Goal: Task Accomplishment & Management: Use online tool/utility

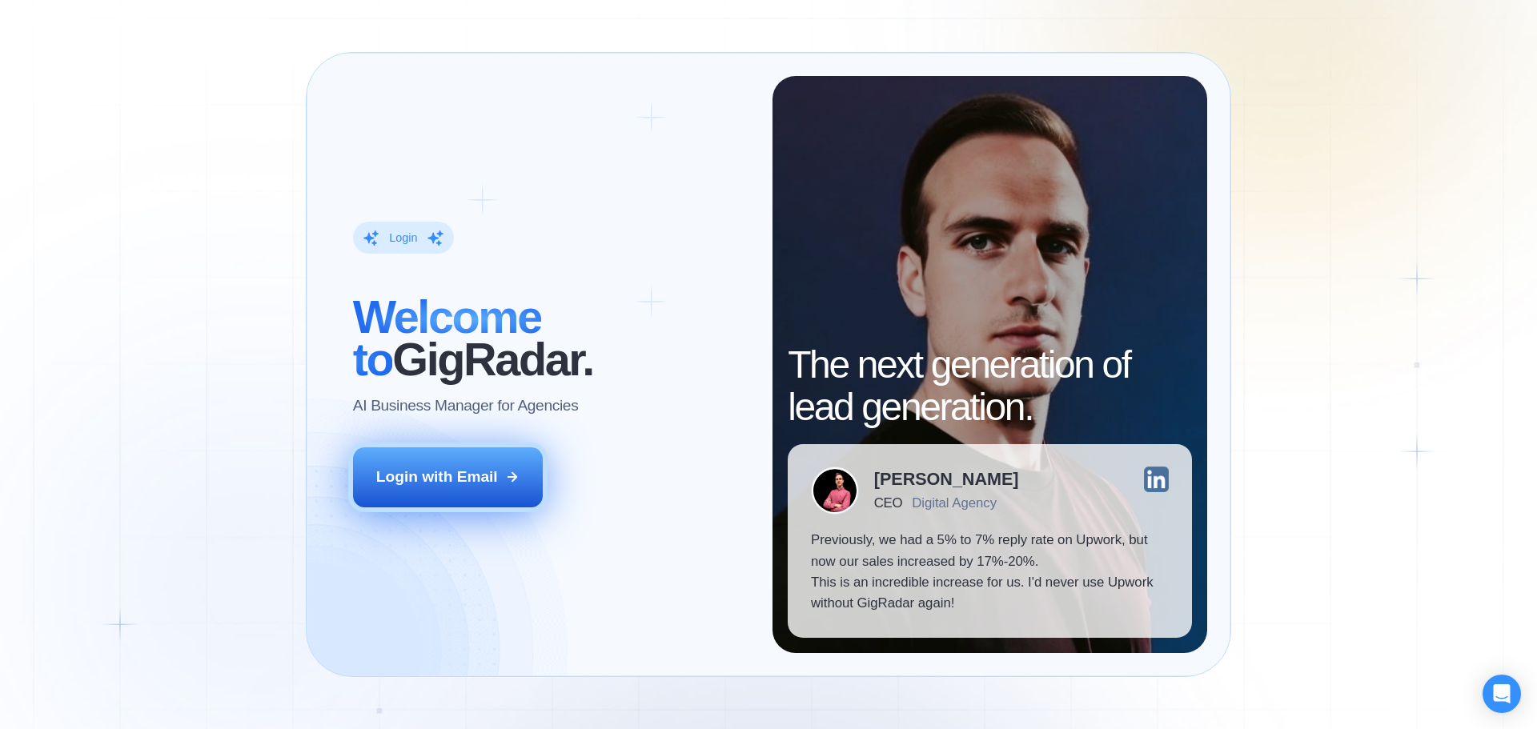
click at [482, 470] on div "Login with Email" at bounding box center [437, 477] width 122 height 21
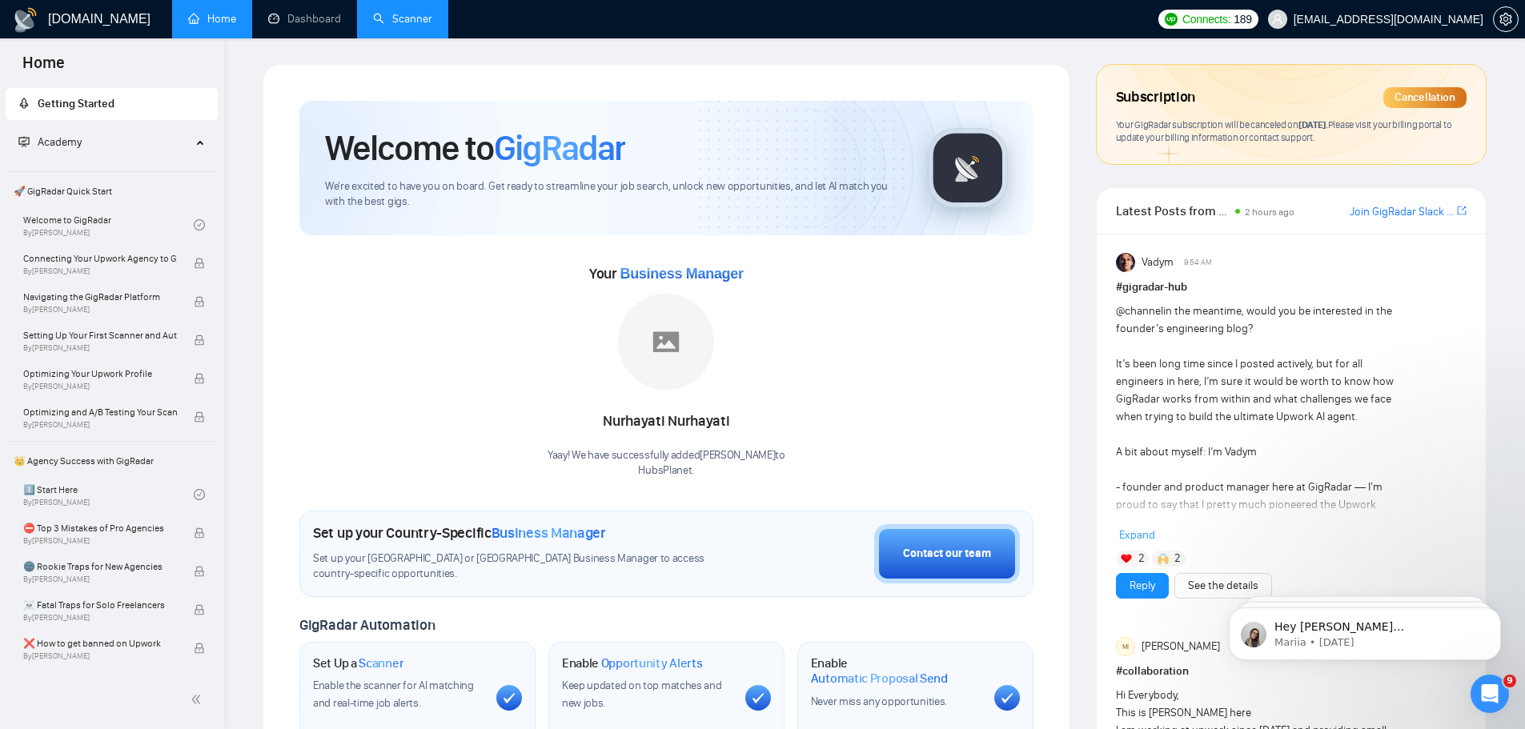
click at [415, 25] on link "Scanner" at bounding box center [402, 19] width 59 height 14
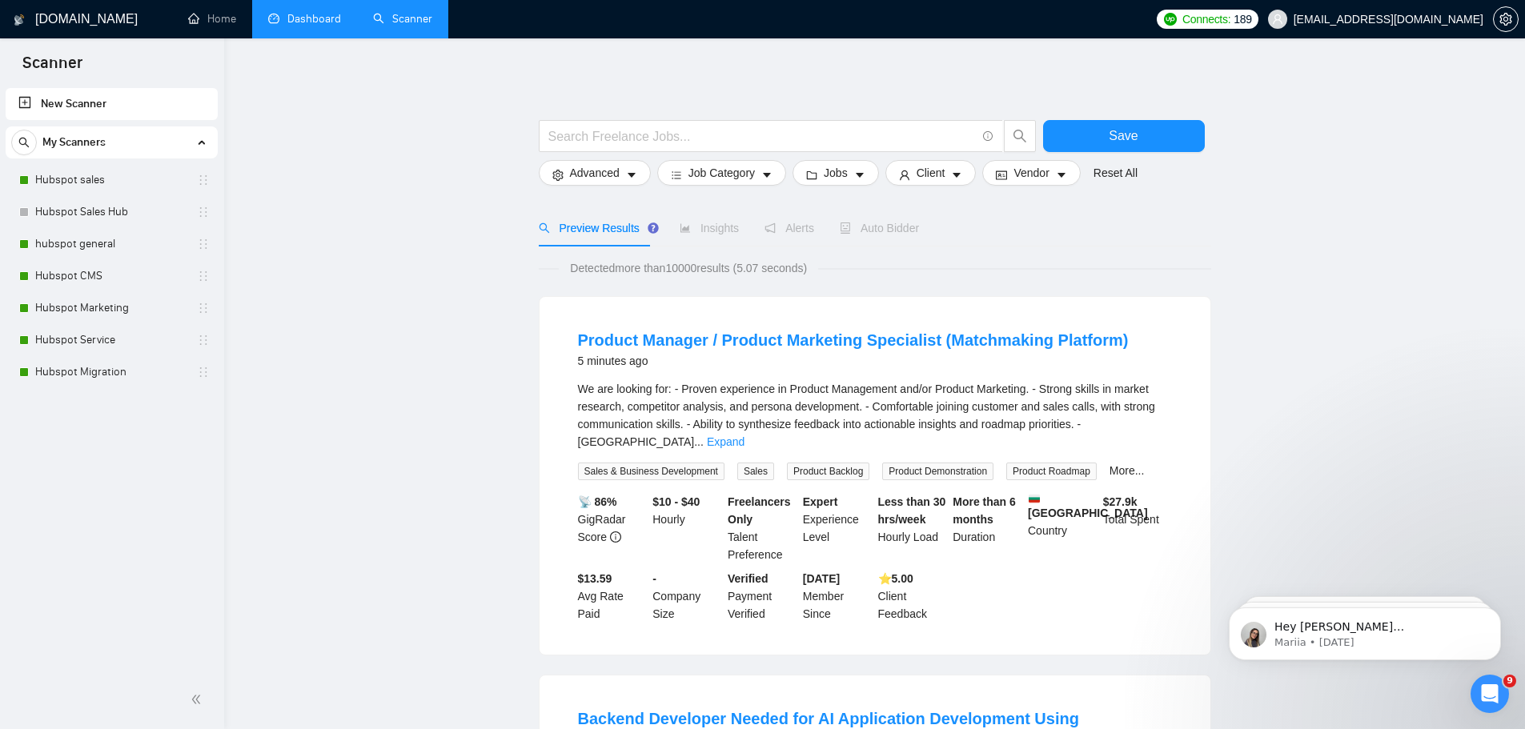
click at [324, 24] on link "Dashboard" at bounding box center [304, 19] width 73 height 14
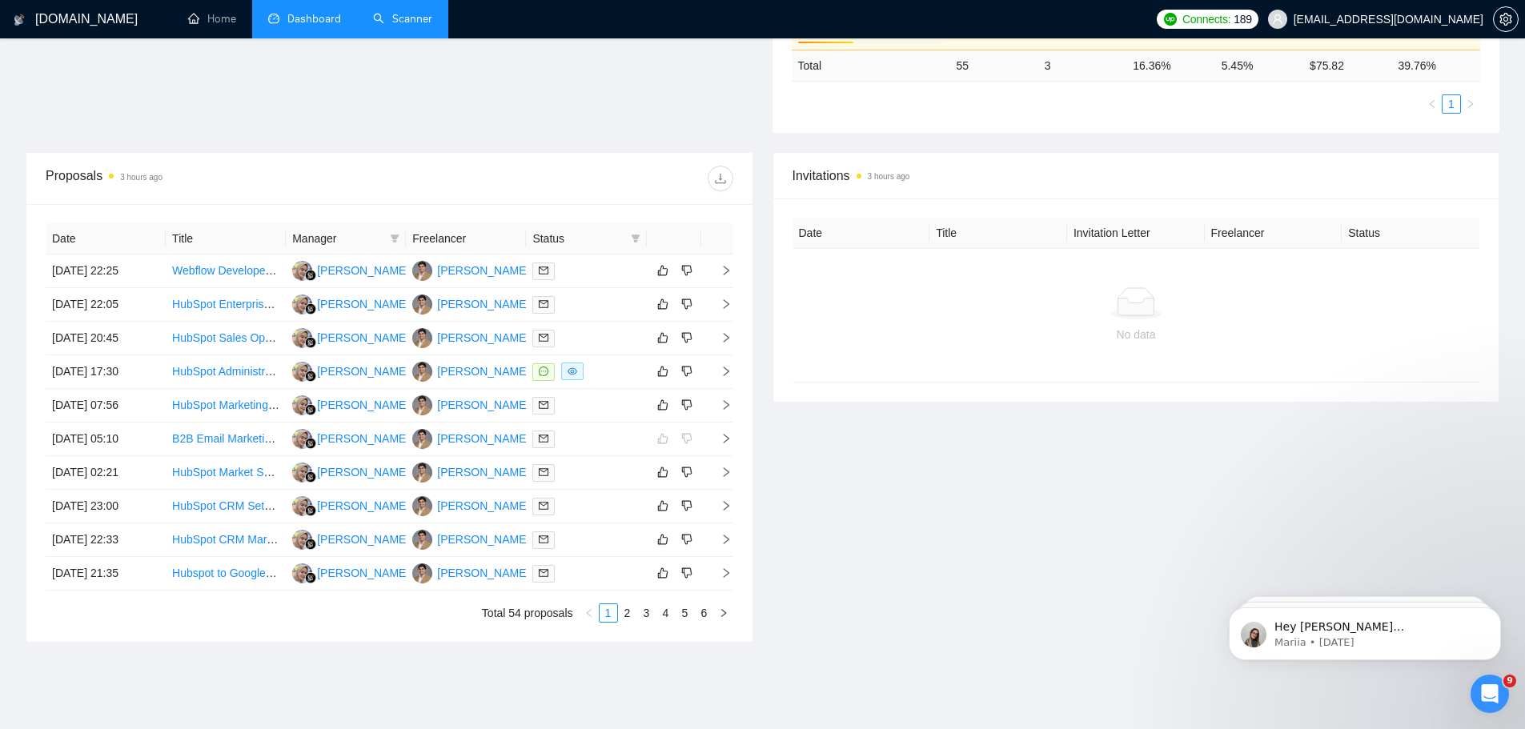
scroll to position [519, 0]
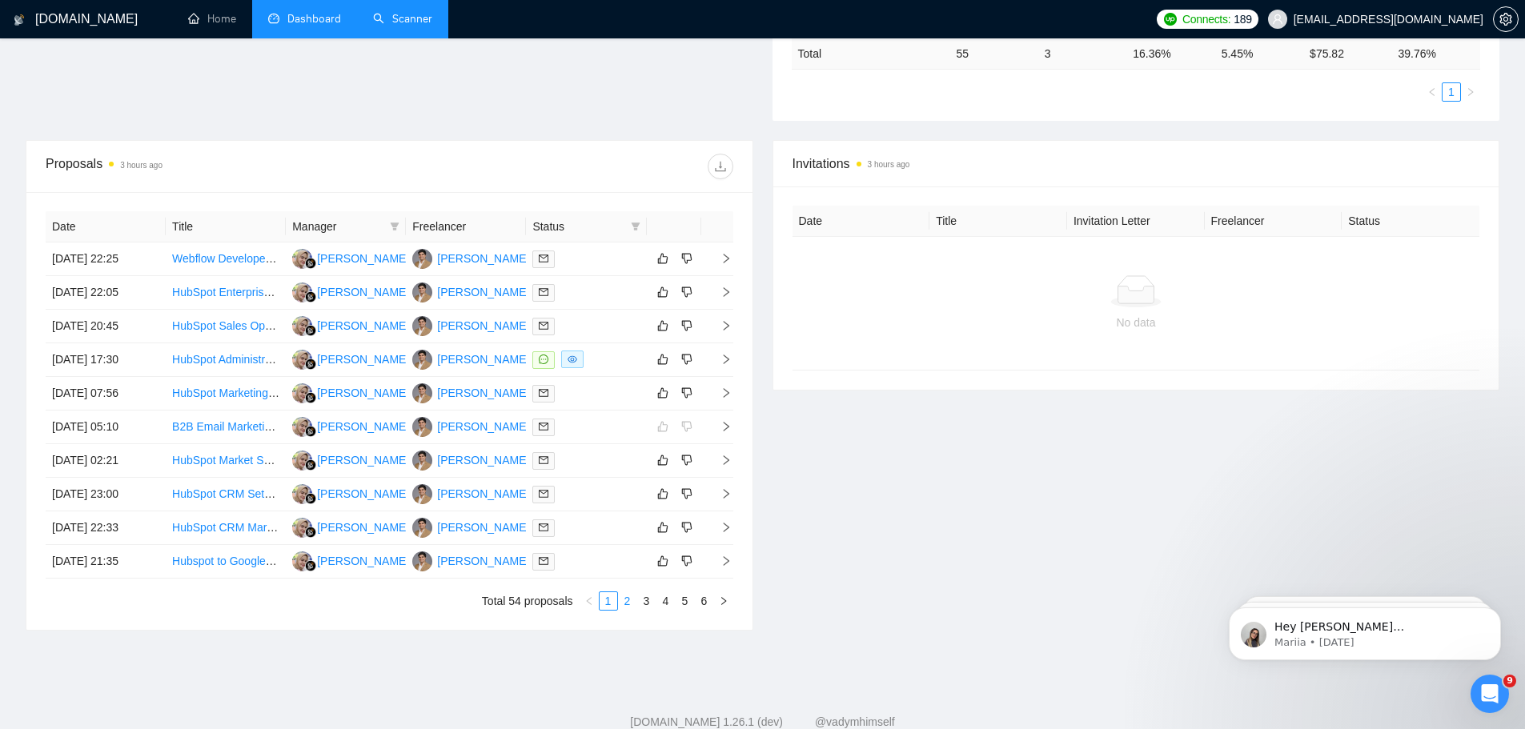
click at [622, 599] on link "2" at bounding box center [628, 601] width 18 height 18
click at [605, 604] on link "1" at bounding box center [609, 601] width 18 height 18
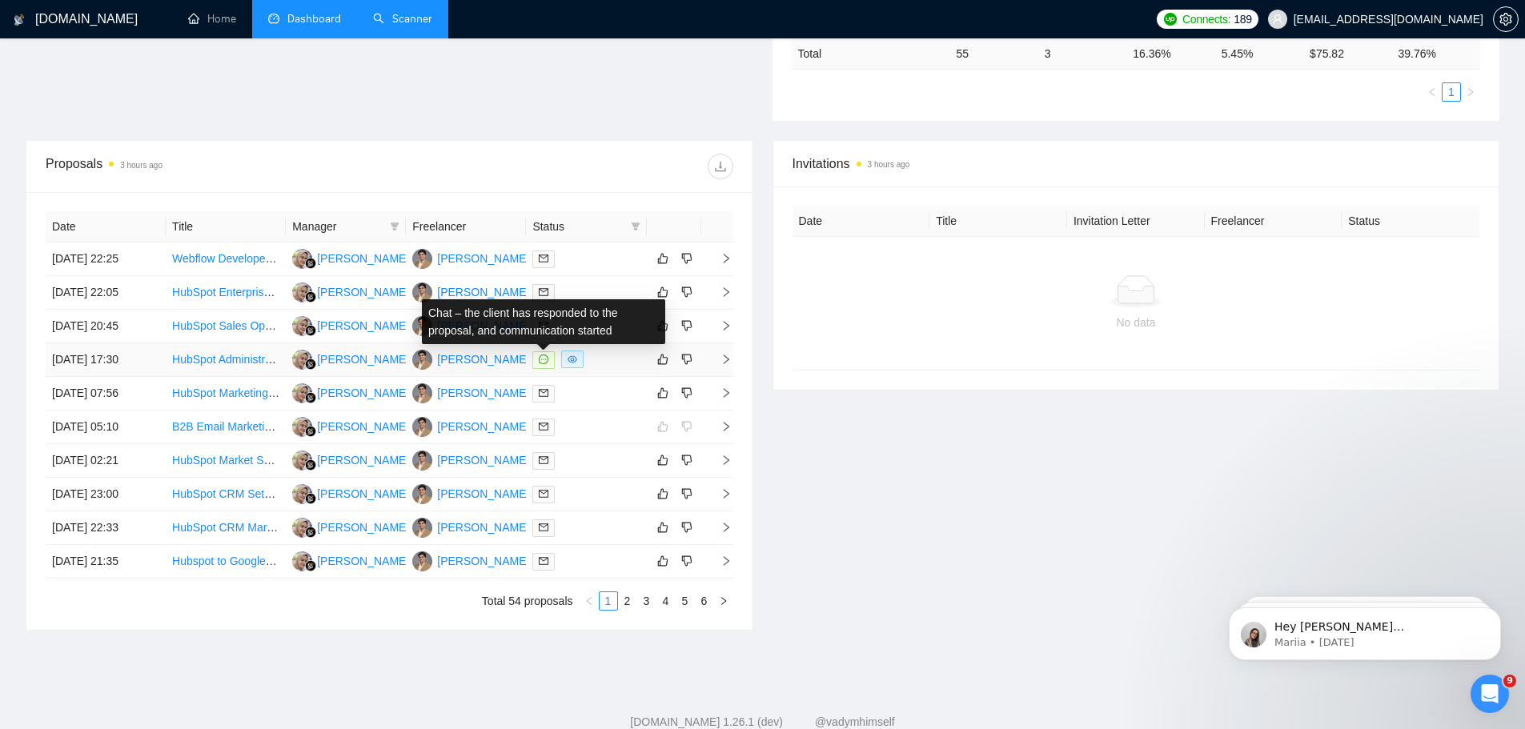
click at [547, 360] on icon "message" at bounding box center [544, 360] width 10 height 10
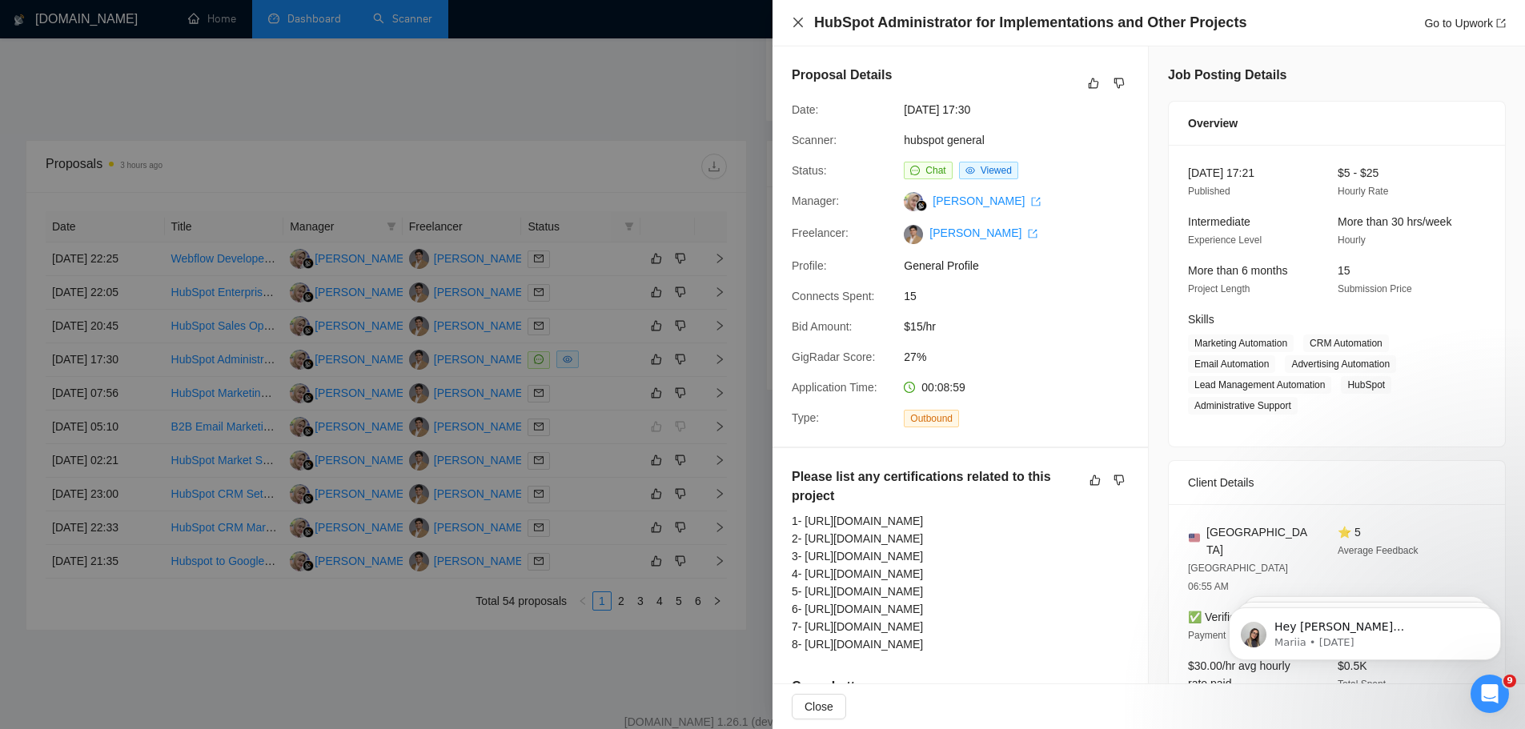
click at [800, 22] on icon "close" at bounding box center [798, 23] width 10 height 10
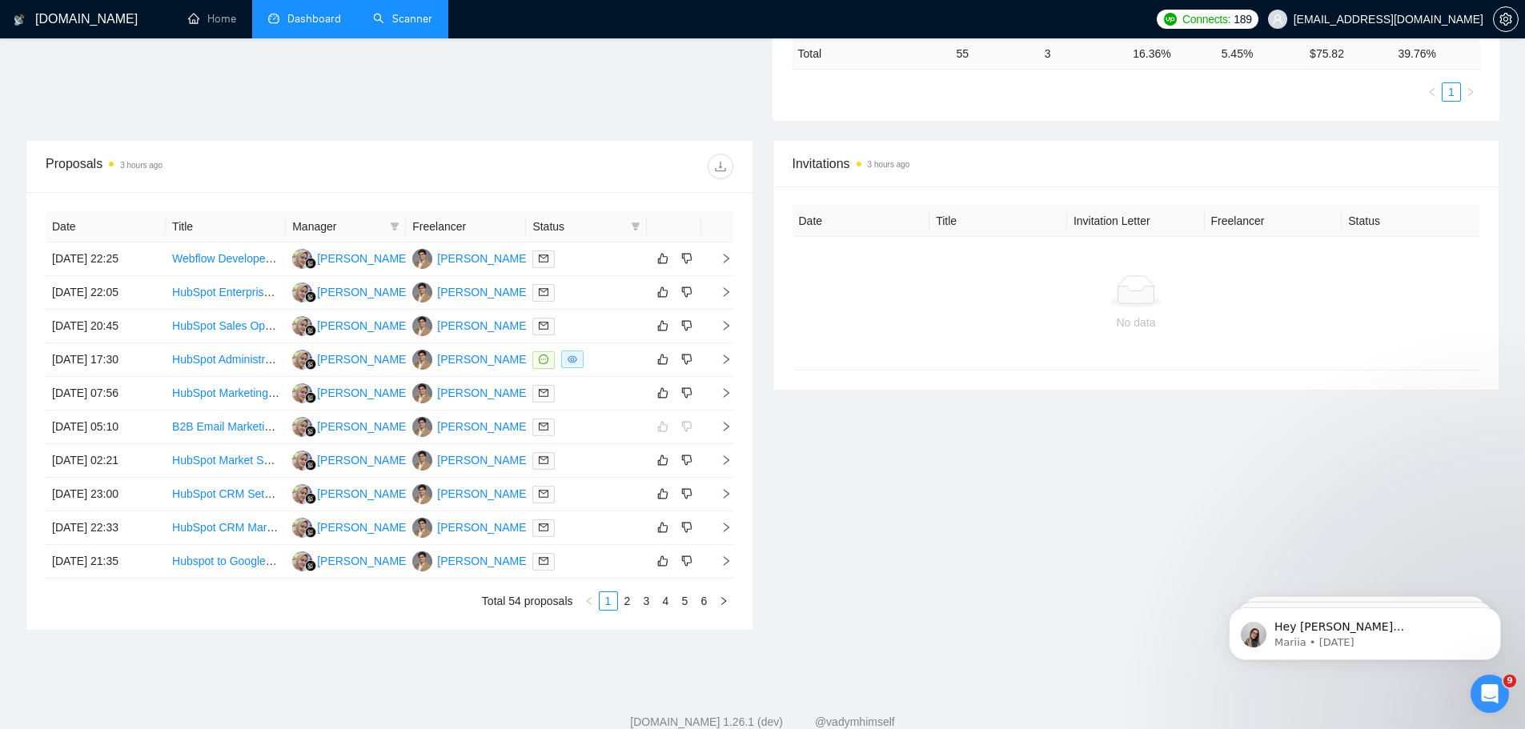
click at [414, 19] on link "Scanner" at bounding box center [402, 19] width 59 height 14
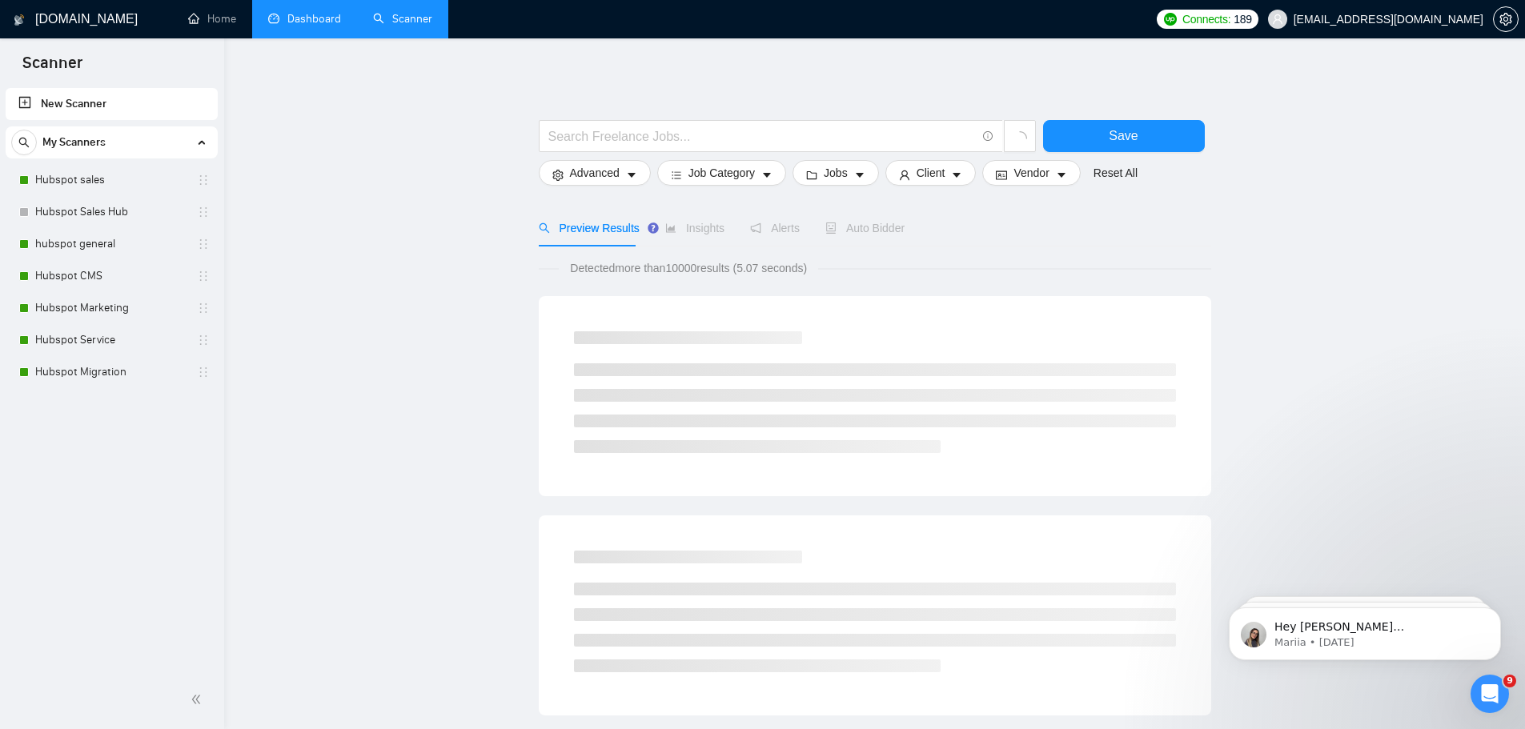
click at [300, 13] on link "Dashboard" at bounding box center [304, 19] width 73 height 14
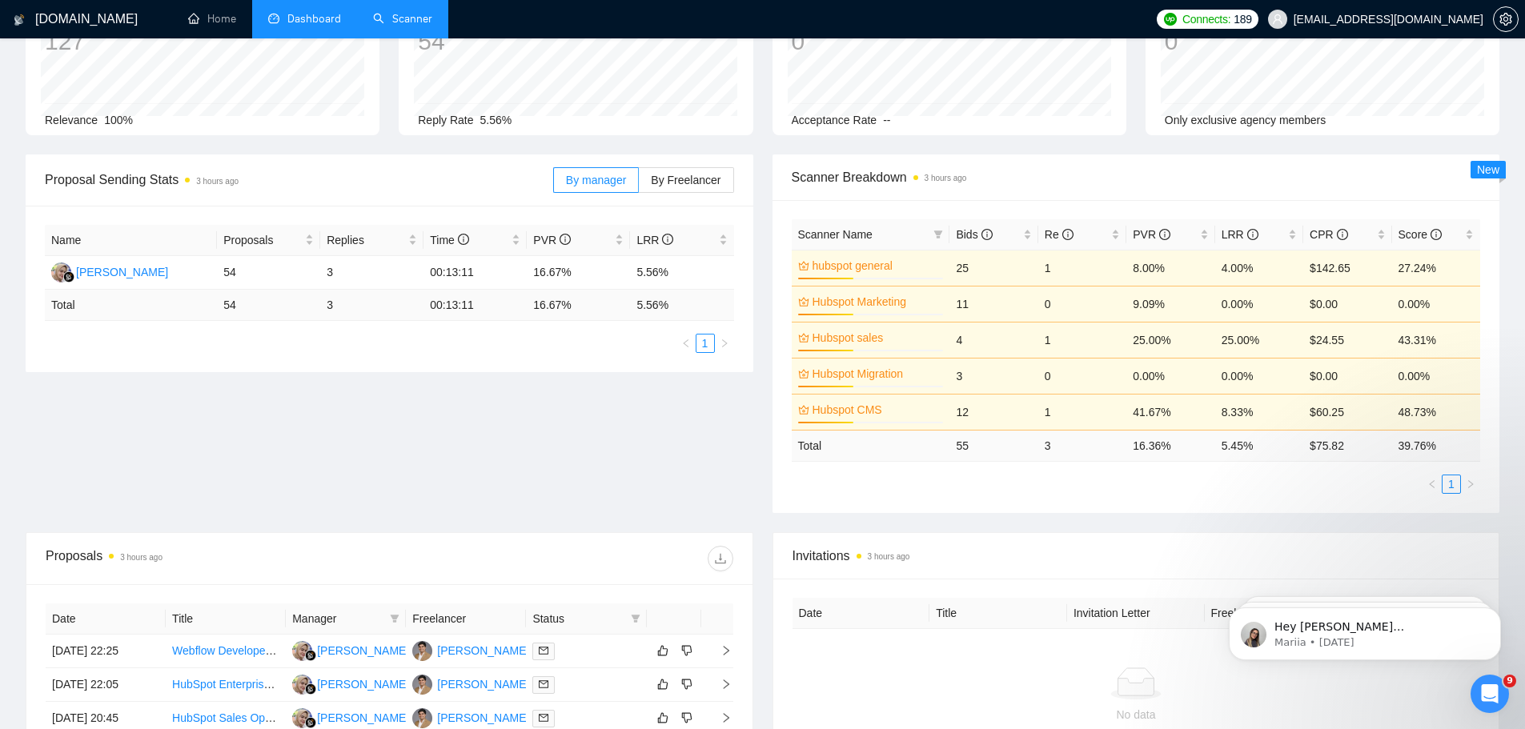
scroll to position [110, 0]
